Goal: Transaction & Acquisition: Purchase product/service

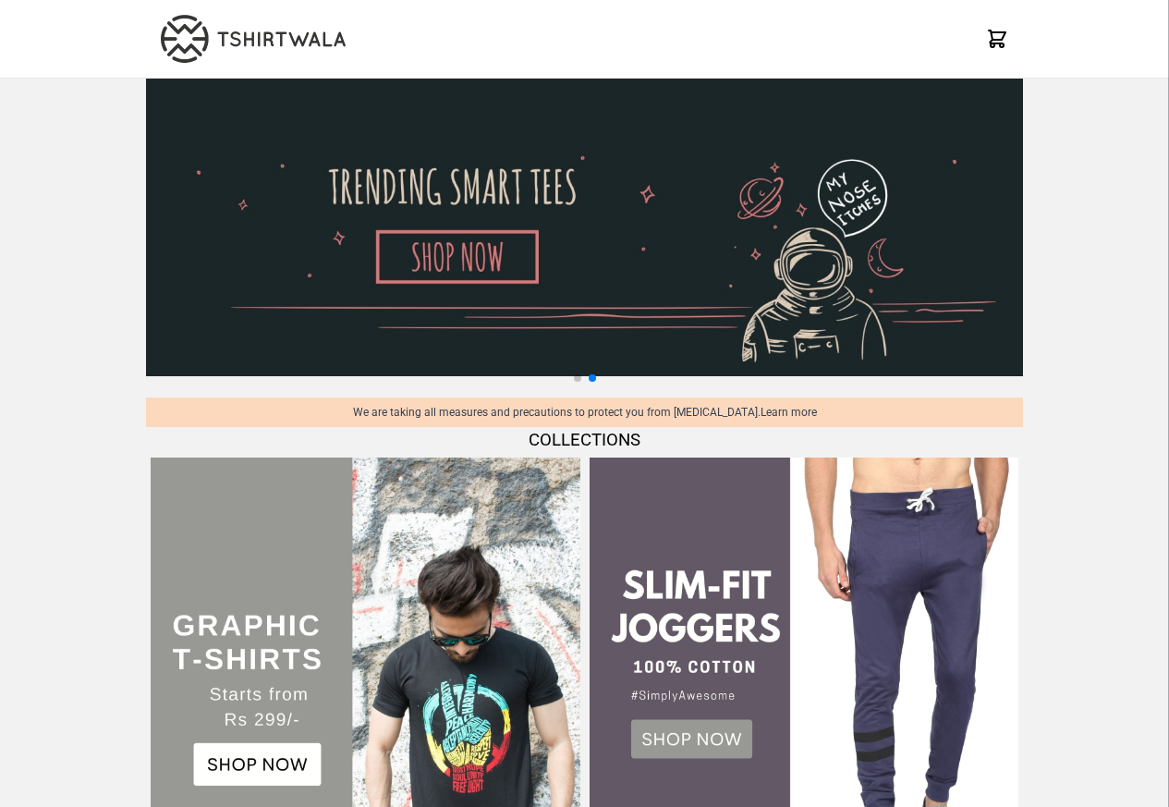
click at [439, 456] on td at bounding box center [365, 672] width 438 height 438
click at [240, 770] on img at bounding box center [365, 671] width 429 height 429
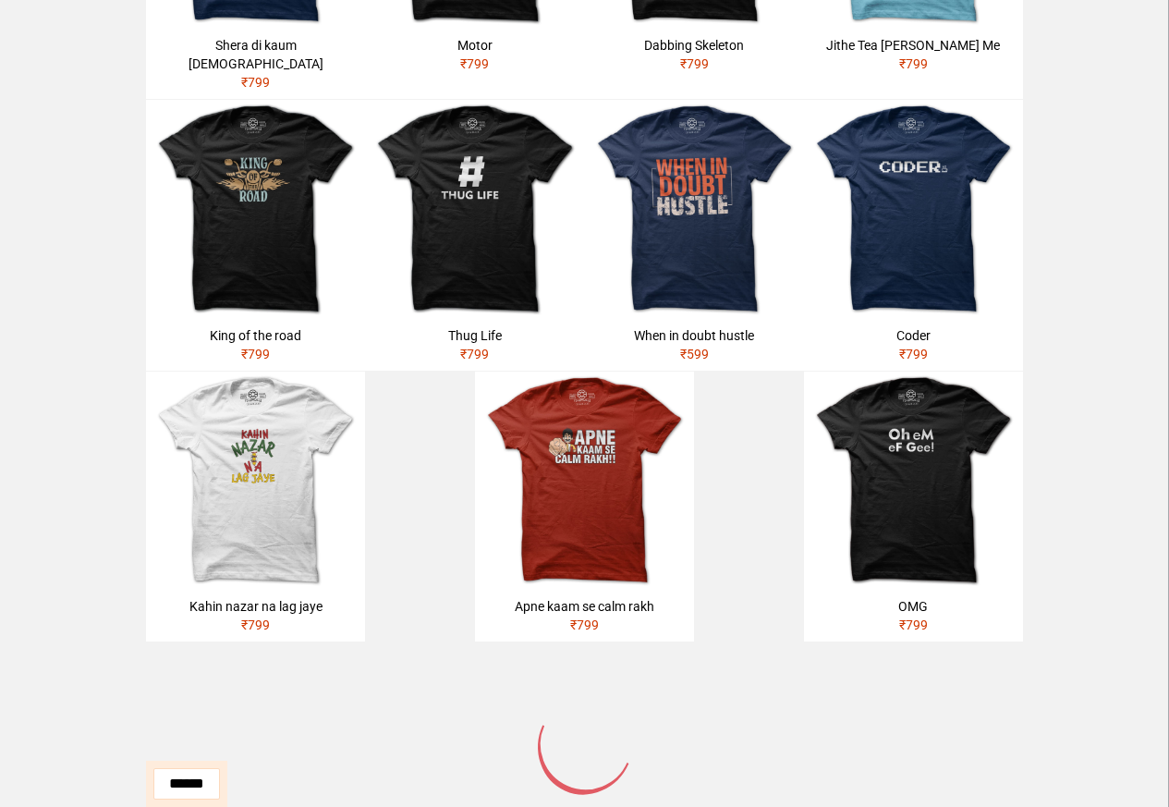
scroll to position [883, 0]
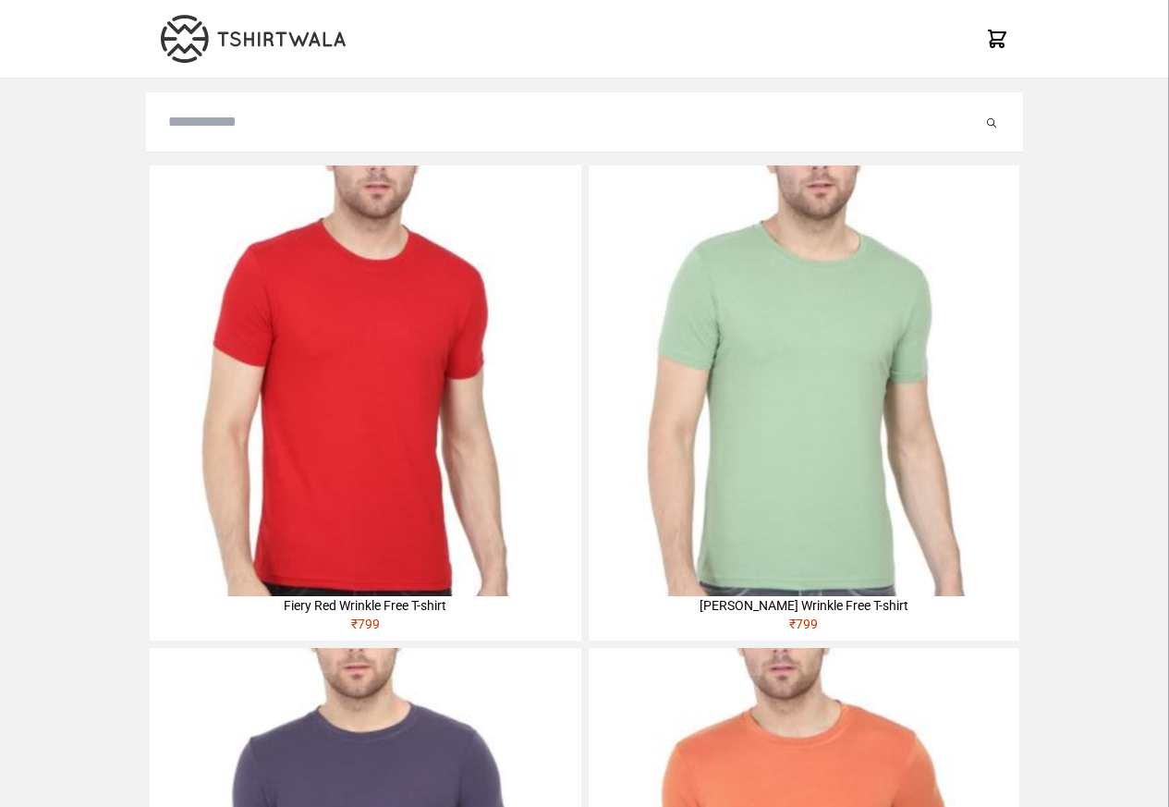
click at [227, 278] on img at bounding box center [365, 380] width 431 height 431
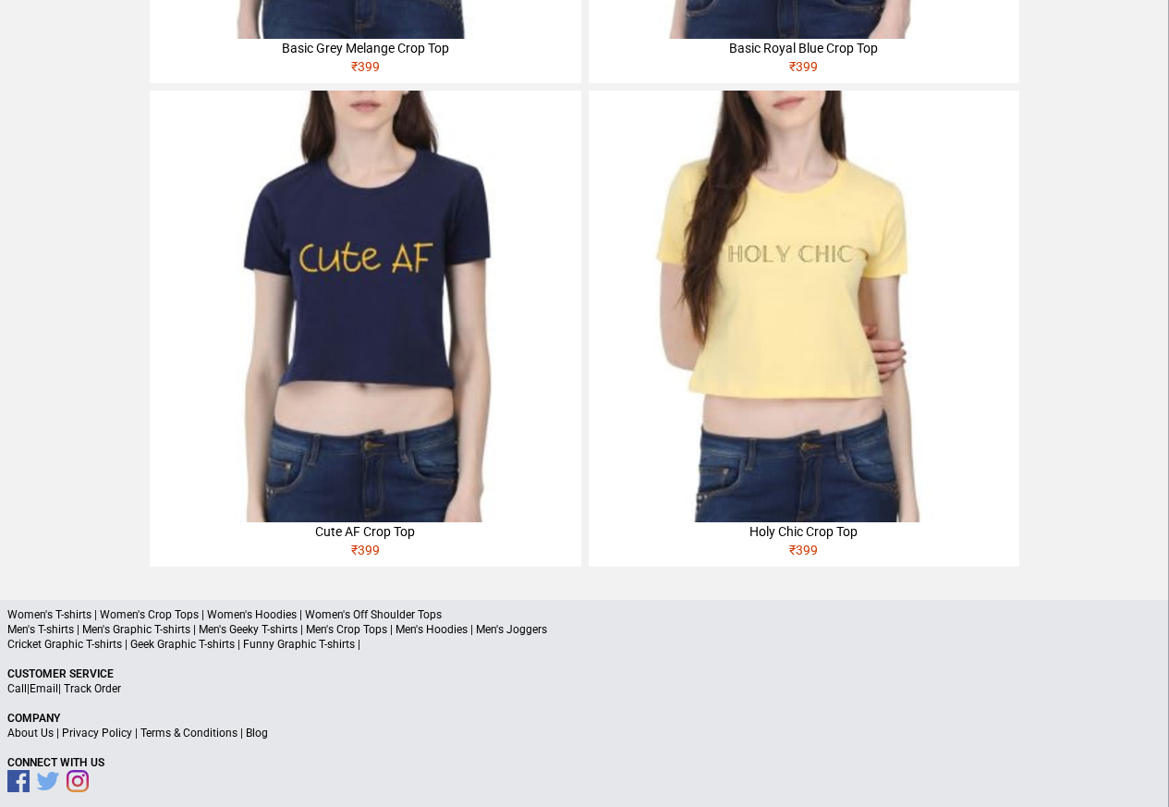
scroll to position [4433, 0]
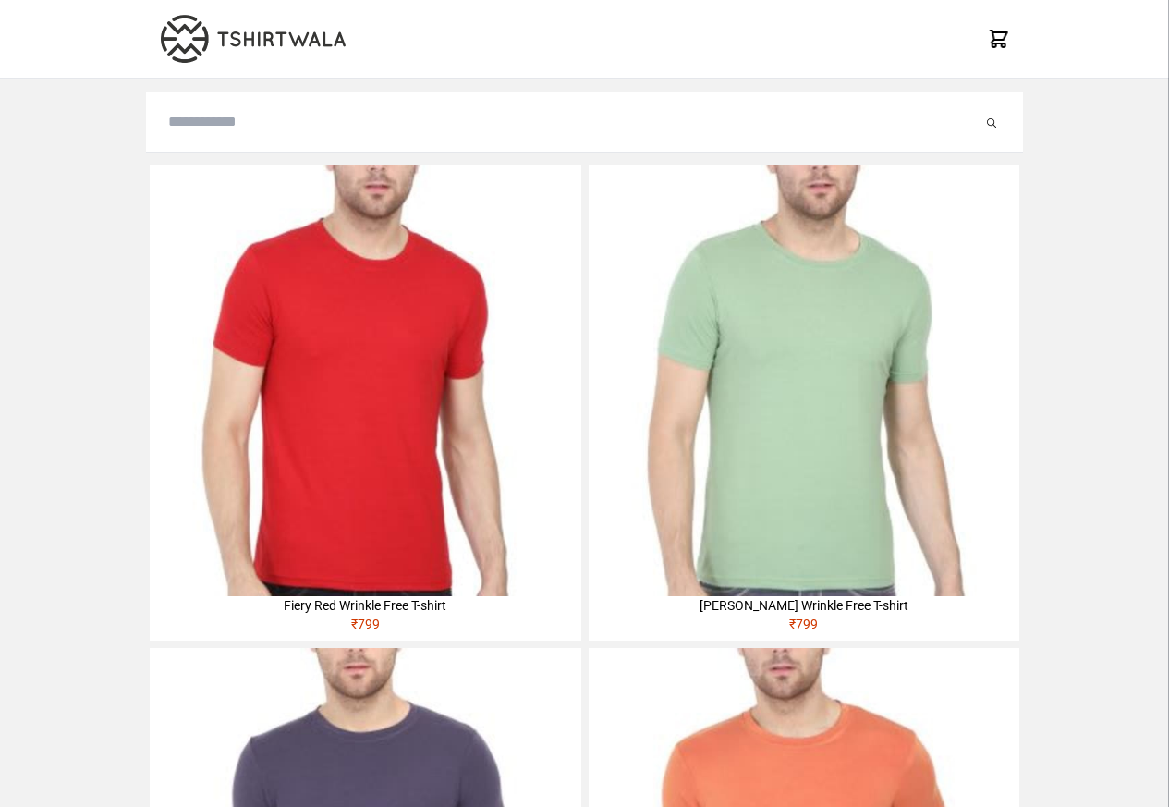
click at [556, 616] on div "₹ 799" at bounding box center [365, 628] width 431 height 26
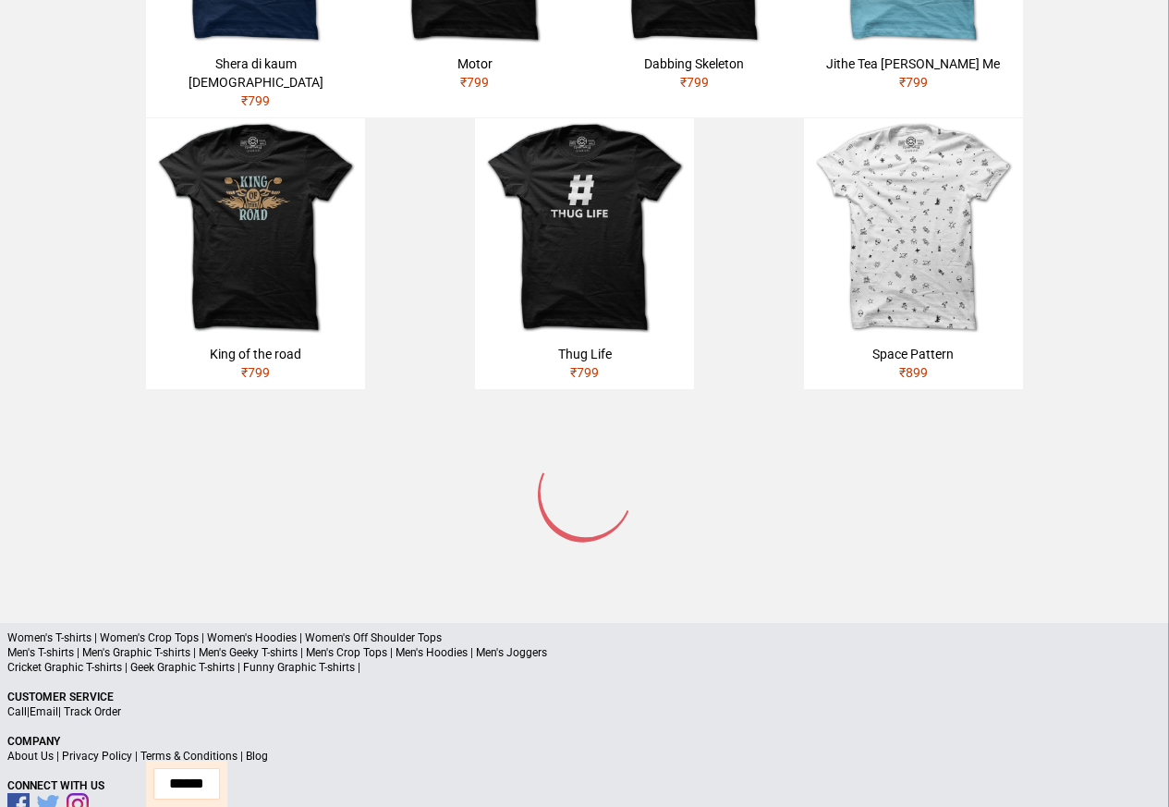
scroll to position [1010, 0]
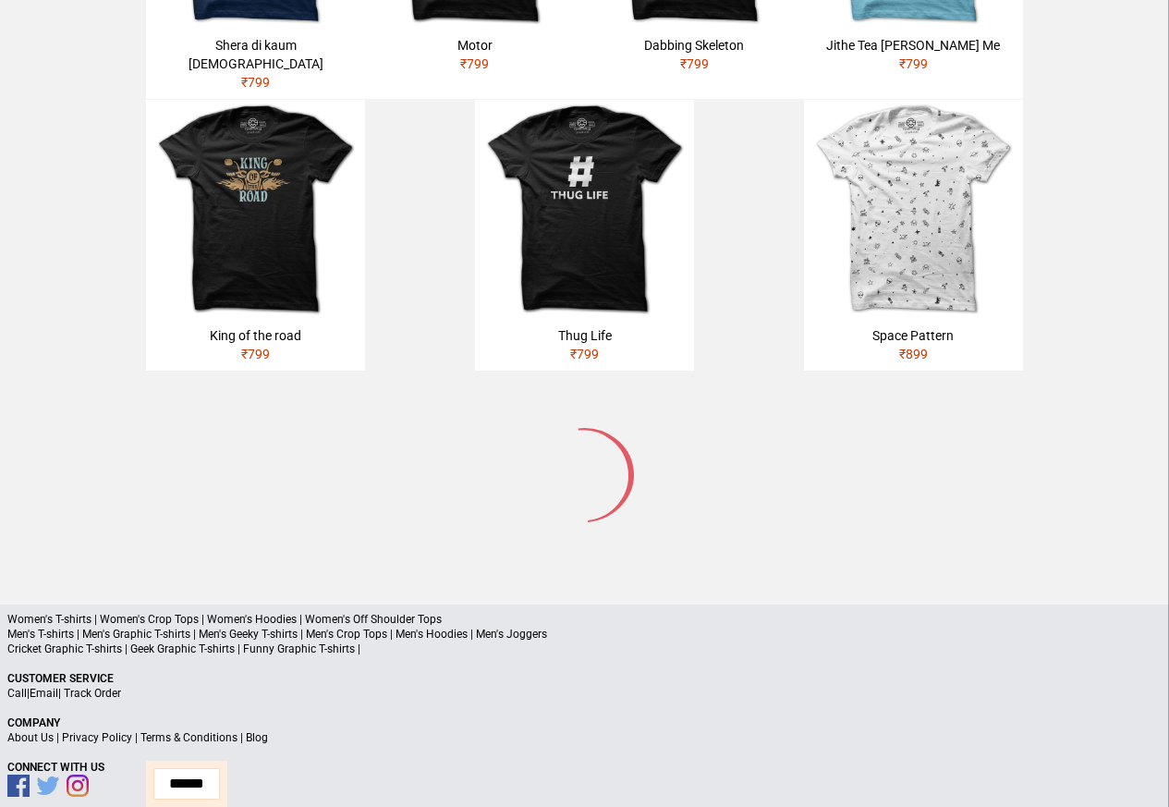
click at [197, 125] on img at bounding box center [255, 209] width 219 height 219
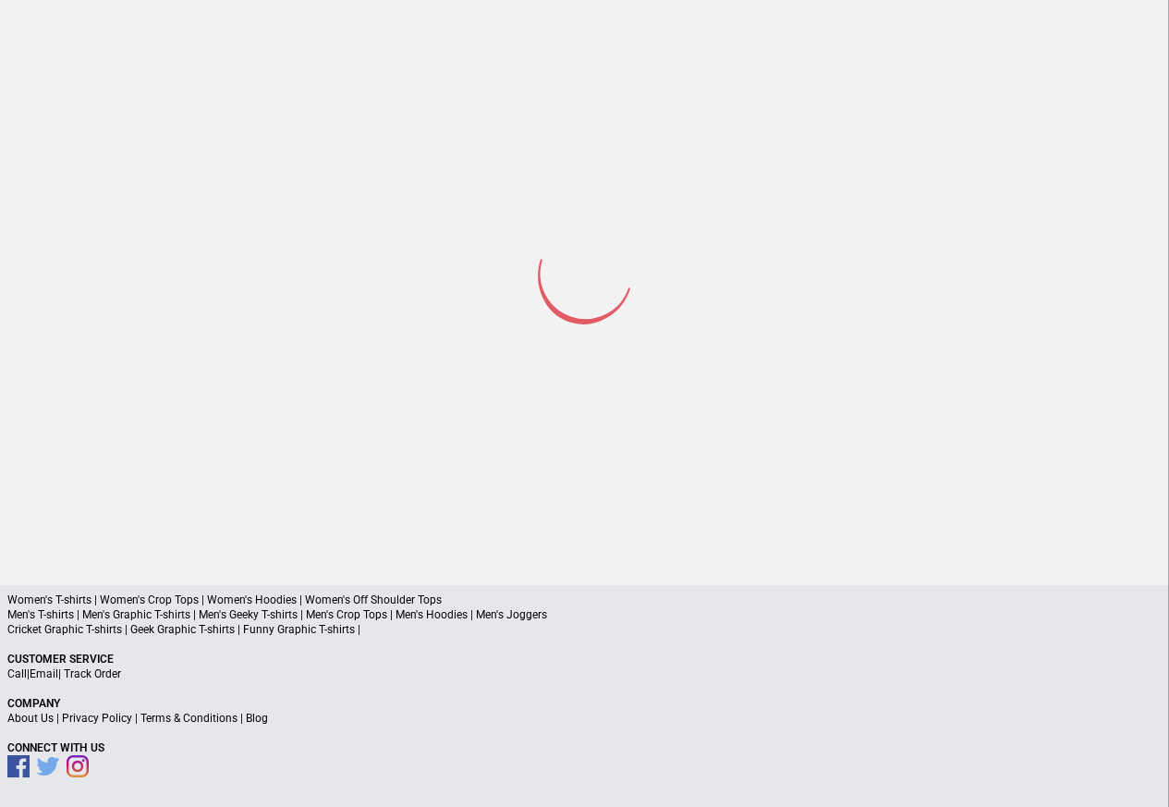
scroll to position [88, 0]
